Goal: Task Accomplishment & Management: Use online tool/utility

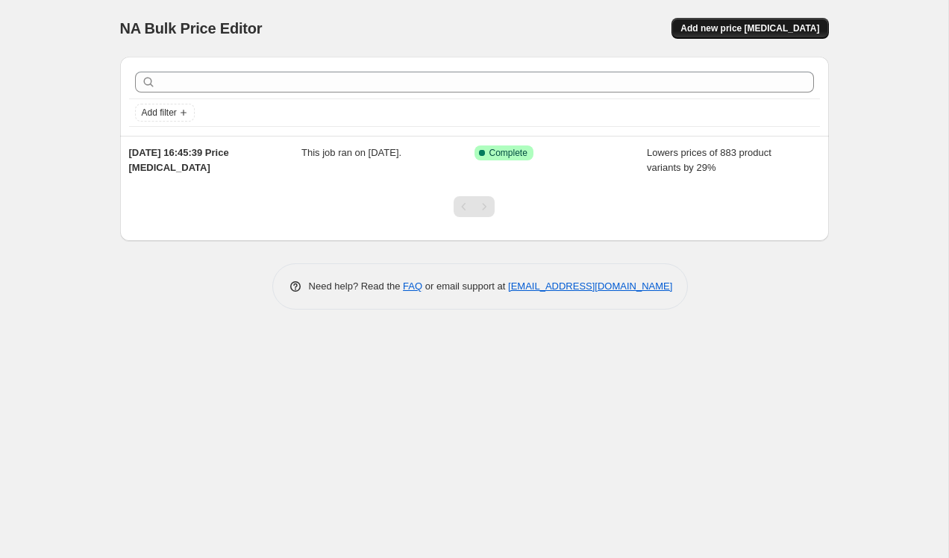
click at [765, 25] on span "Add new price [MEDICAL_DATA]" at bounding box center [749, 28] width 139 height 12
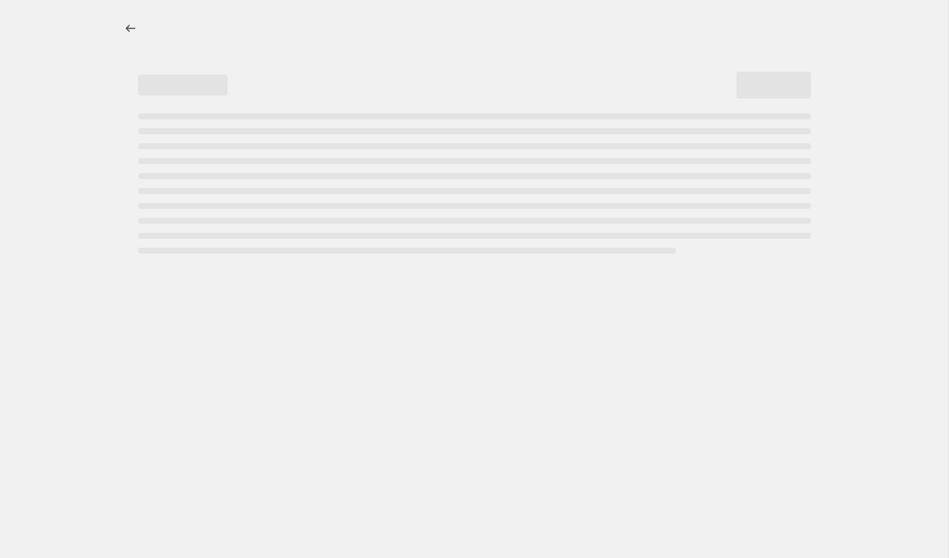
select select "percentage"
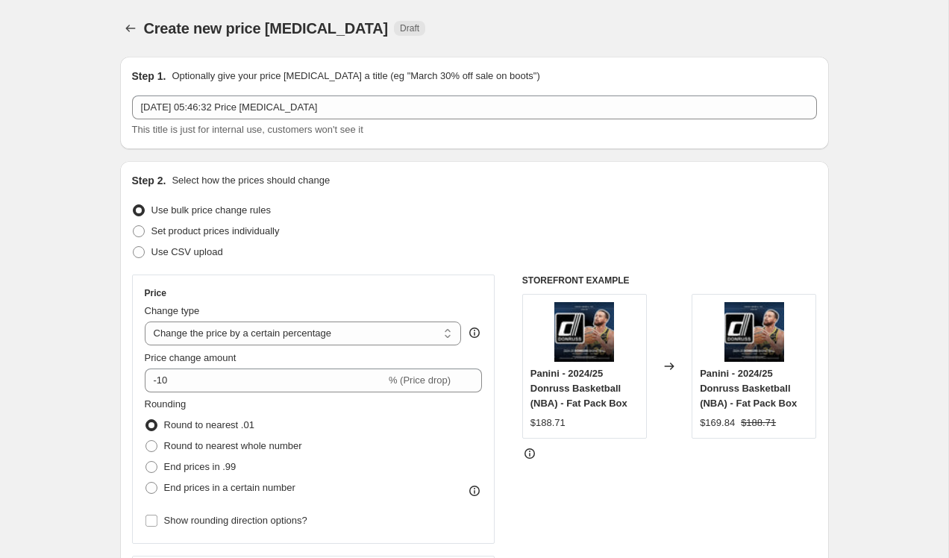
scroll to position [84, 0]
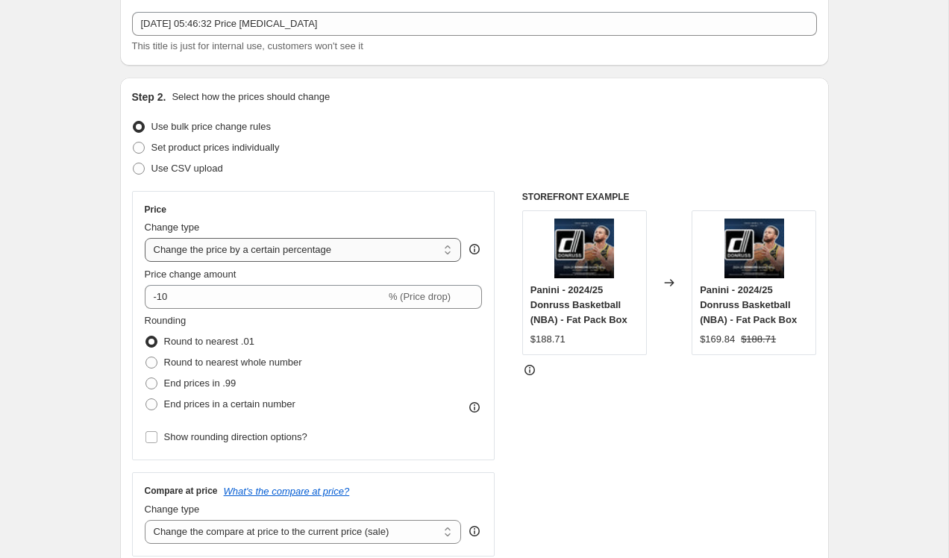
click at [329, 248] on select "Change the price to a certain amount Change the price by a certain amount Chang…" at bounding box center [303, 250] width 317 height 24
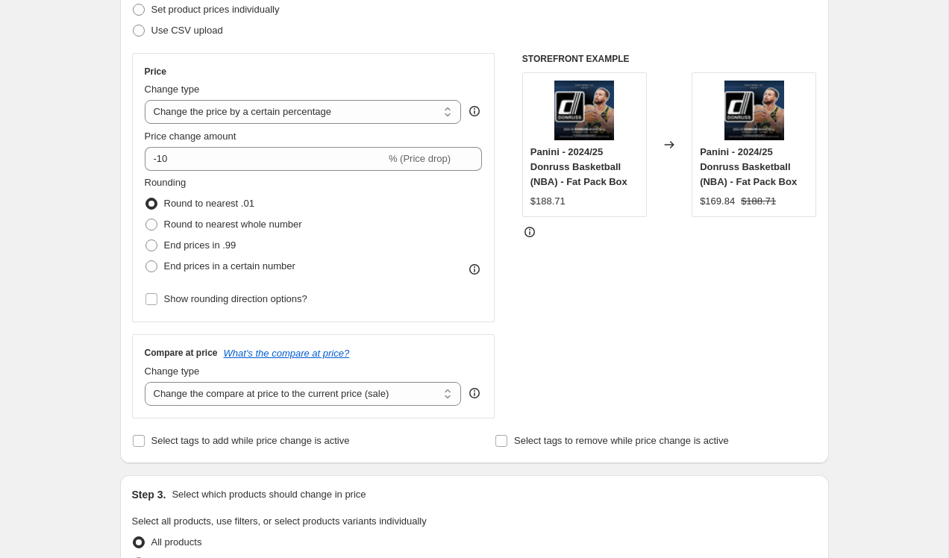
scroll to position [237, 0]
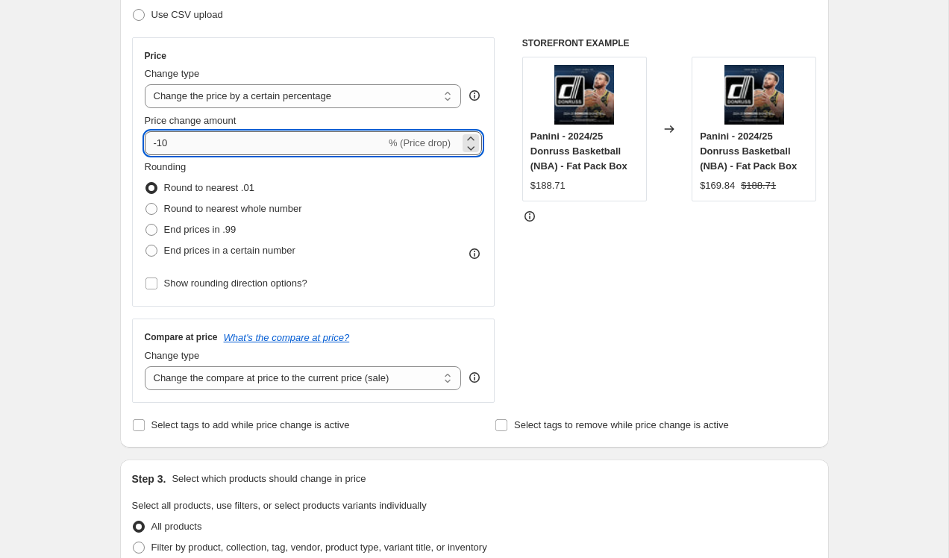
click at [225, 146] on input "-10" at bounding box center [265, 143] width 241 height 24
type input "-1"
type input "-30"
click at [210, 230] on span "End prices in .99" at bounding box center [200, 229] width 72 height 11
click at [146, 225] on input "End prices in .99" at bounding box center [145, 224] width 1 height 1
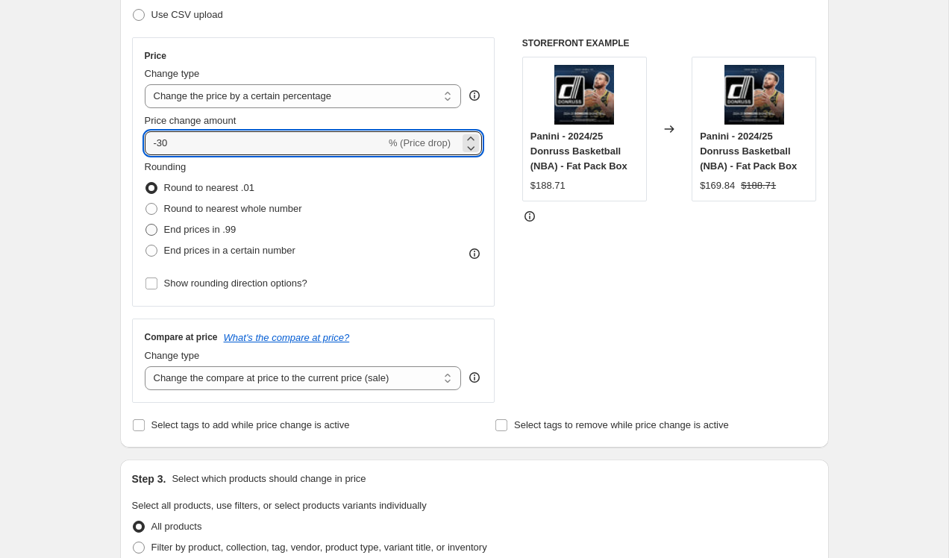
radio input "true"
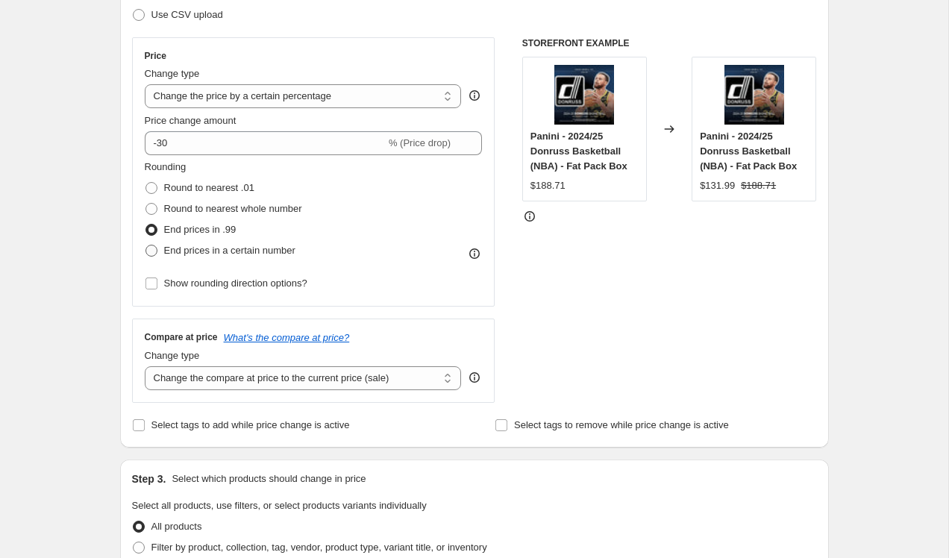
click at [210, 250] on span "End prices in a certain number" at bounding box center [229, 250] width 131 height 11
click at [146, 245] on input "End prices in a certain number" at bounding box center [145, 245] width 1 height 1
radio input "true"
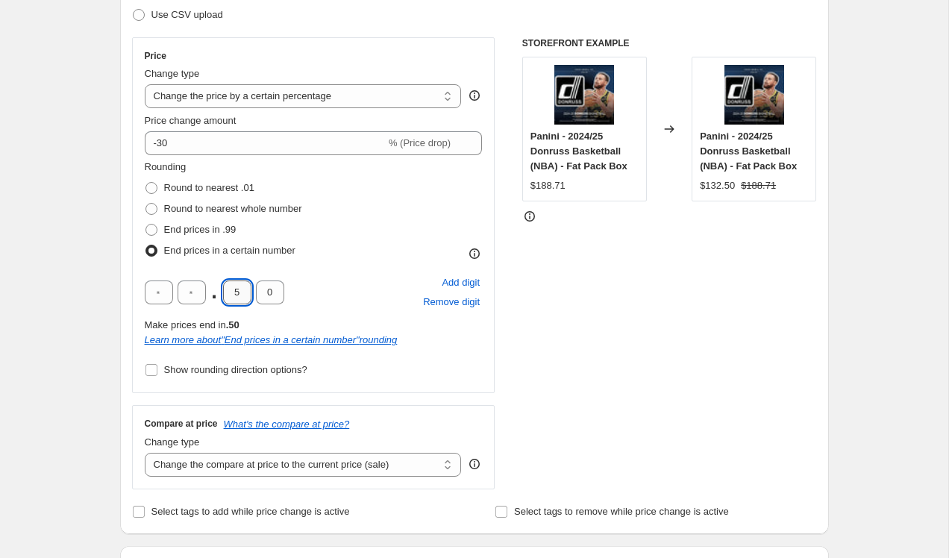
click at [244, 297] on input "5" at bounding box center [237, 293] width 28 height 24
type input "4"
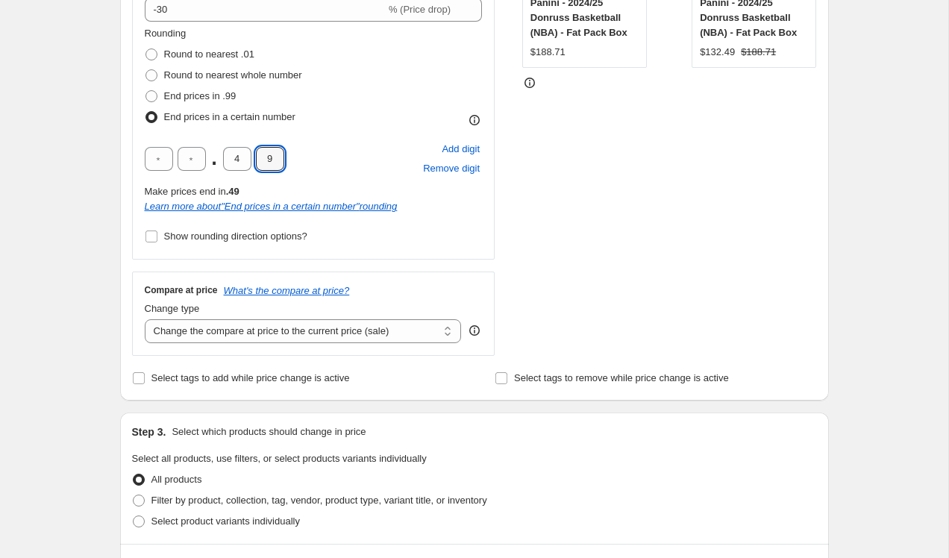
scroll to position [401, 0]
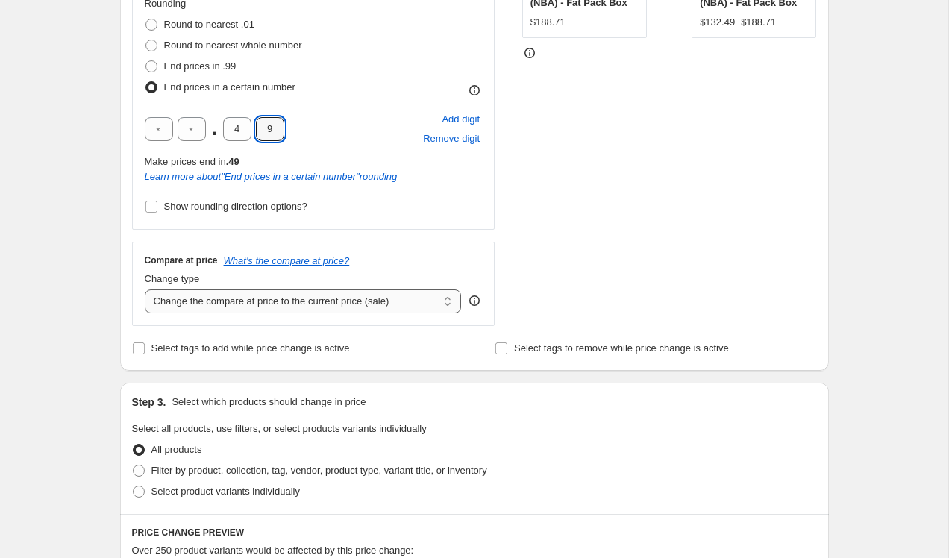
type input "9"
click at [196, 299] on select "Change the compare at price to the current price (sale) Change the compare at p…" at bounding box center [303, 301] width 317 height 24
select select "remove"
click at [145, 289] on select "Change the compare at price to the current price (sale) Change the compare at p…" at bounding box center [303, 301] width 317 height 24
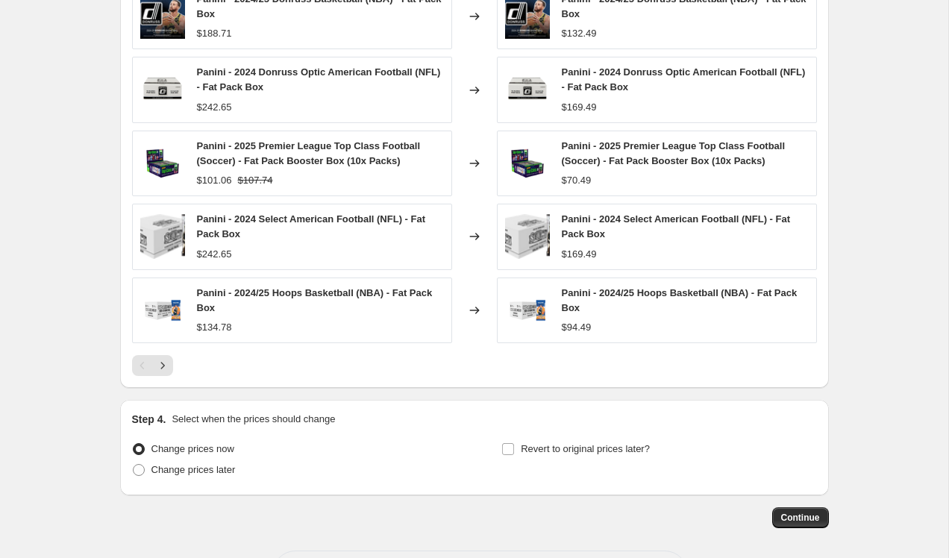
scroll to position [997, 0]
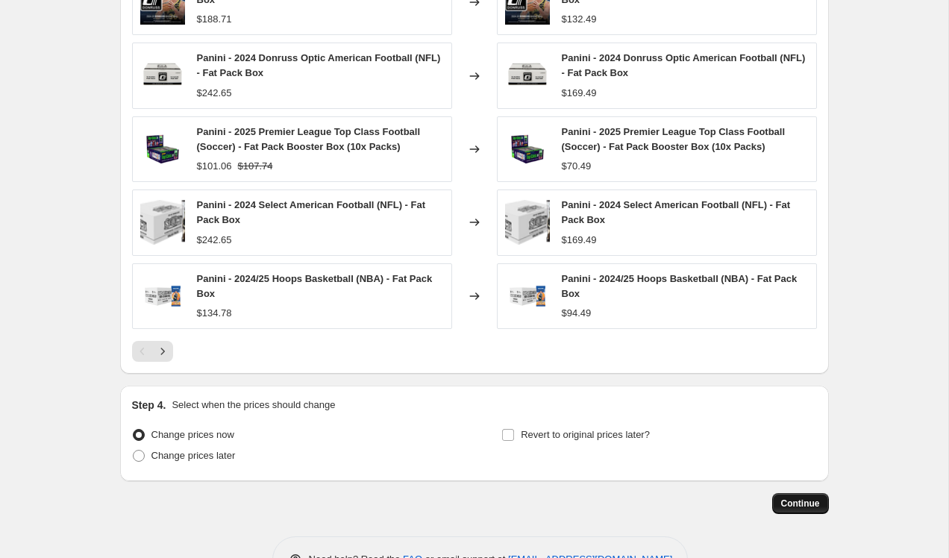
click at [798, 501] on span "Continue" at bounding box center [800, 504] width 39 height 12
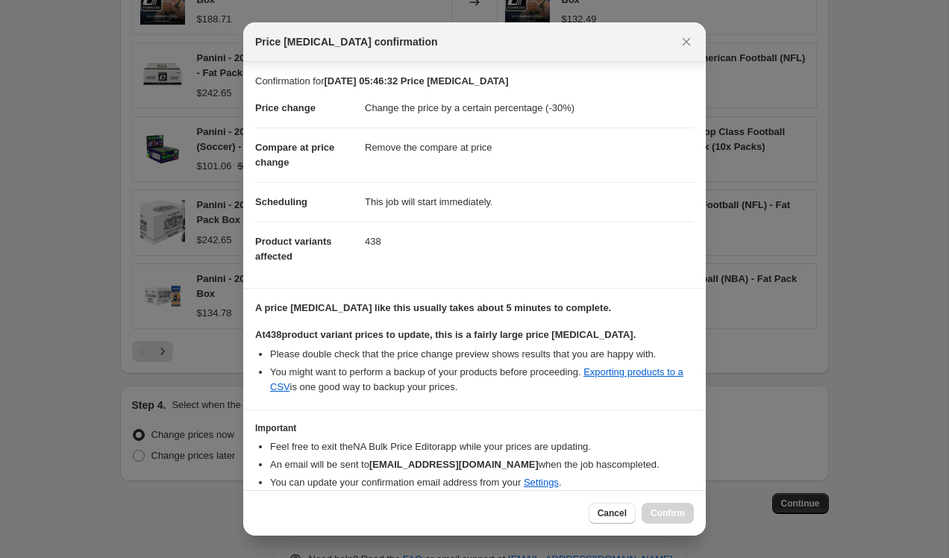
scroll to position [60, 0]
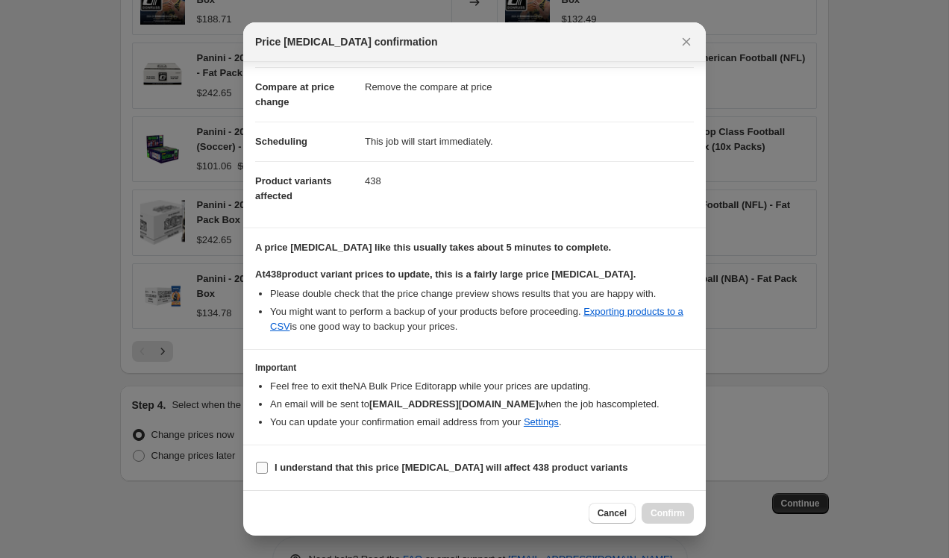
click at [386, 466] on b "I understand that this price [MEDICAL_DATA] will affect 438 product variants" at bounding box center [451, 467] width 353 height 11
click at [268, 466] on input "I understand that this price [MEDICAL_DATA] will affect 438 product variants" at bounding box center [262, 468] width 12 height 12
checkbox input "true"
click at [661, 518] on span "Confirm" at bounding box center [668, 513] width 34 height 12
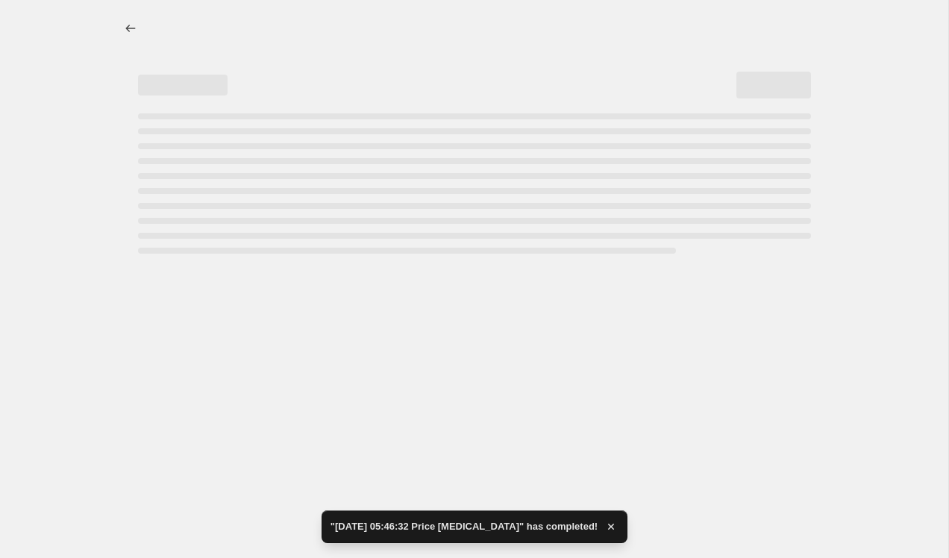
select select "percentage"
select select "remove"
